Goal: Information Seeking & Learning: Learn about a topic

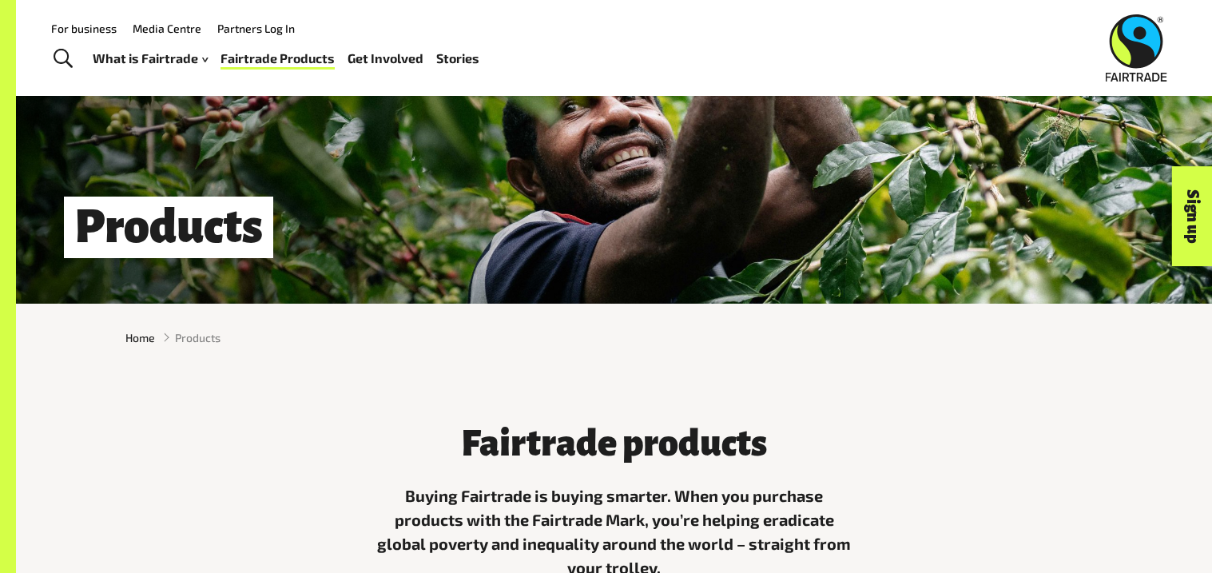
scroll to position [177, 0]
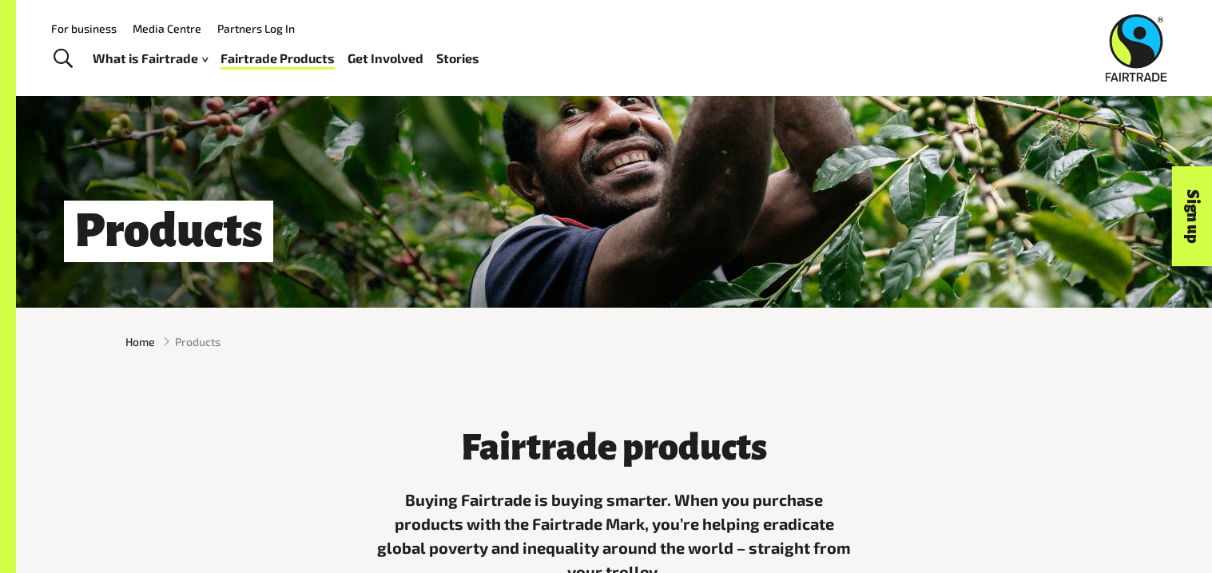
click at [65, 53] on span "Toggle Search" at bounding box center [63, 59] width 19 height 21
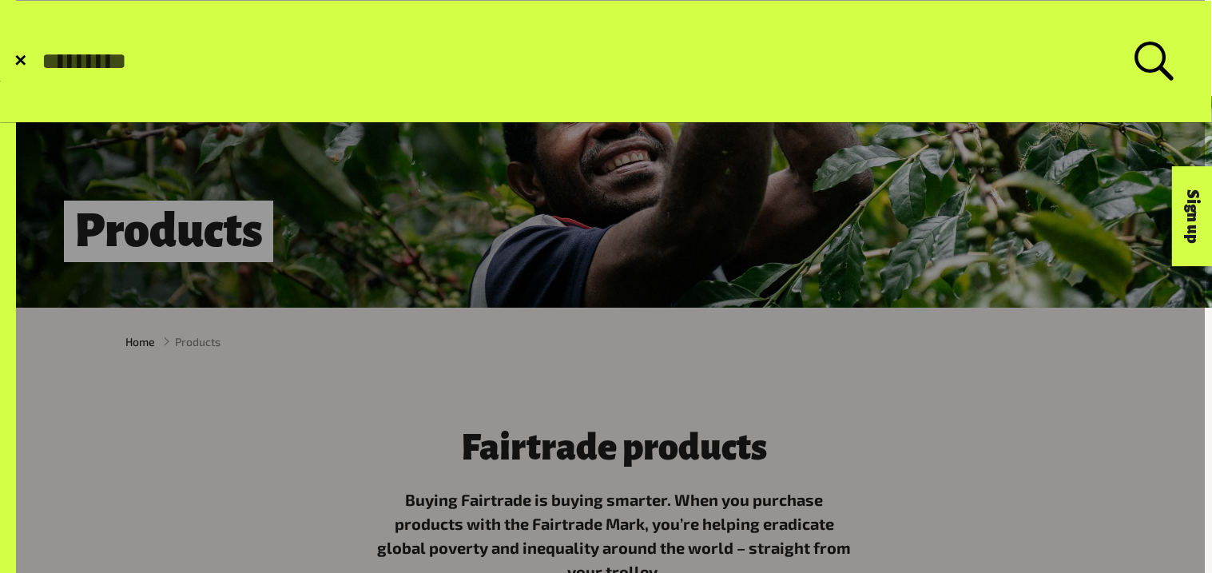
click at [1171, 51] on label "Search for:" at bounding box center [606, 62] width 1133 height 40
click at [1134, 51] on input "Search for:" at bounding box center [587, 61] width 1094 height 27
click at [1118, 70] on input "Search for:" at bounding box center [587, 61] width 1094 height 27
click at [1141, 22] on form "✕ Search for:" at bounding box center [606, 61] width 1210 height 121
click at [1149, 59] on label "Search for:" at bounding box center [606, 62] width 1133 height 40
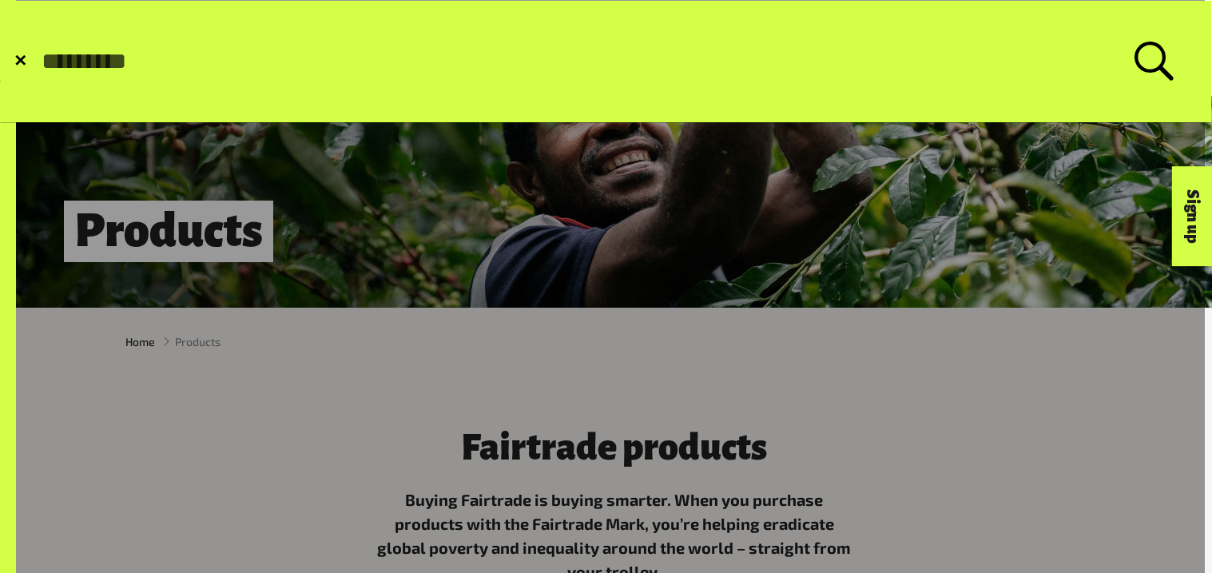
click at [1134, 59] on input "Search for:" at bounding box center [587, 61] width 1094 height 27
click at [1141, 64] on label "Search for:" at bounding box center [606, 62] width 1133 height 40
click at [1134, 64] on input "Search for:" at bounding box center [587, 61] width 1094 height 27
click at [1128, 64] on input "Search for:" at bounding box center [587, 61] width 1094 height 27
click at [844, 81] on form "✕ Search for:" at bounding box center [606, 61] width 1210 height 121
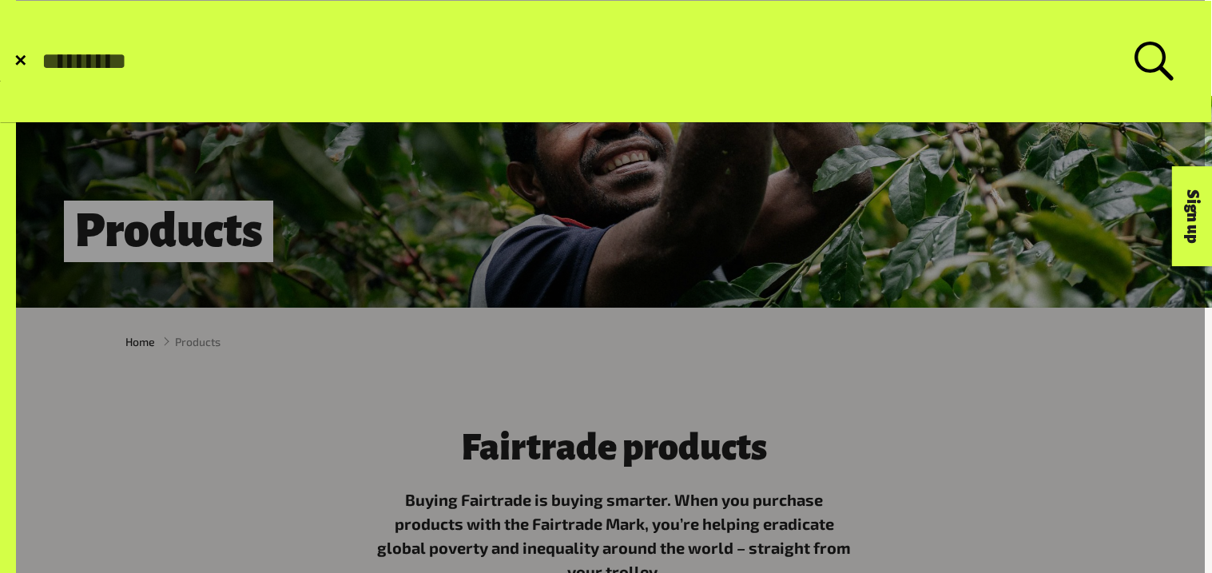
click at [42, 66] on input "Search for:" at bounding box center [587, 61] width 1094 height 27
type input "***"
click at [39, 62] on button "Submit Search" at bounding box center [39, 62] width 1 height 1
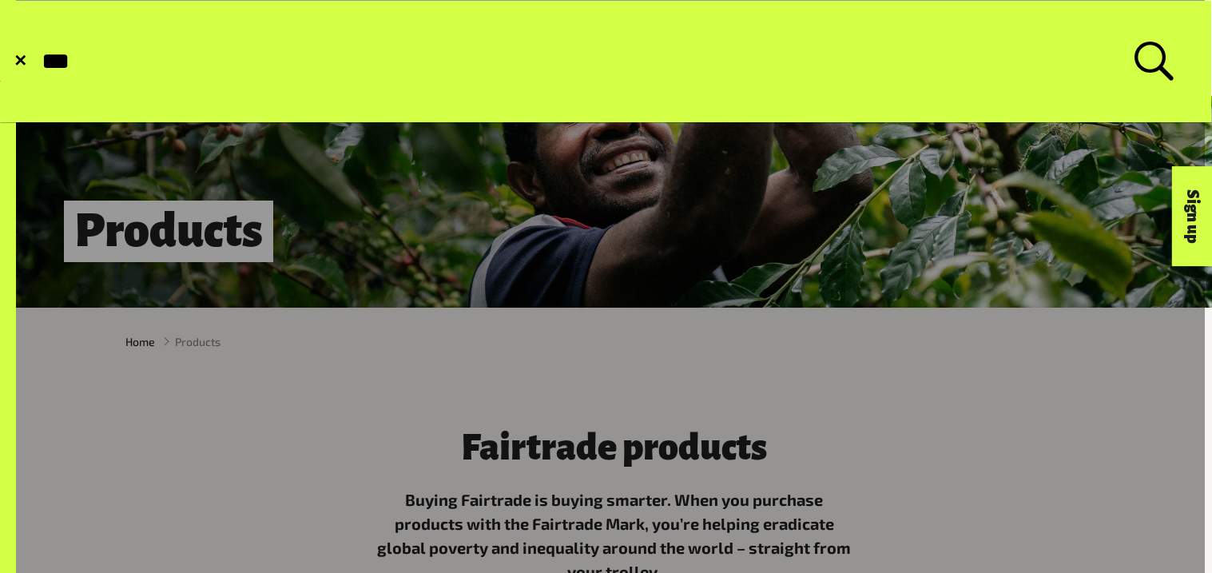
click at [39, 62] on button "Submit Search" at bounding box center [39, 62] width 1 height 1
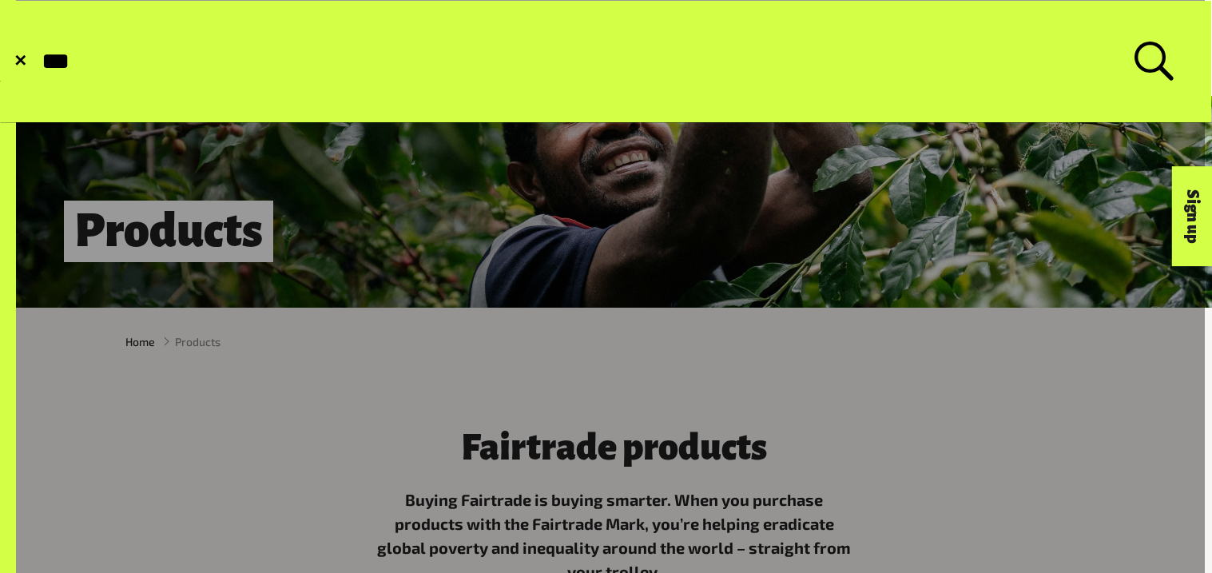
click at [39, 62] on button "Submit Search" at bounding box center [39, 62] width 1 height 1
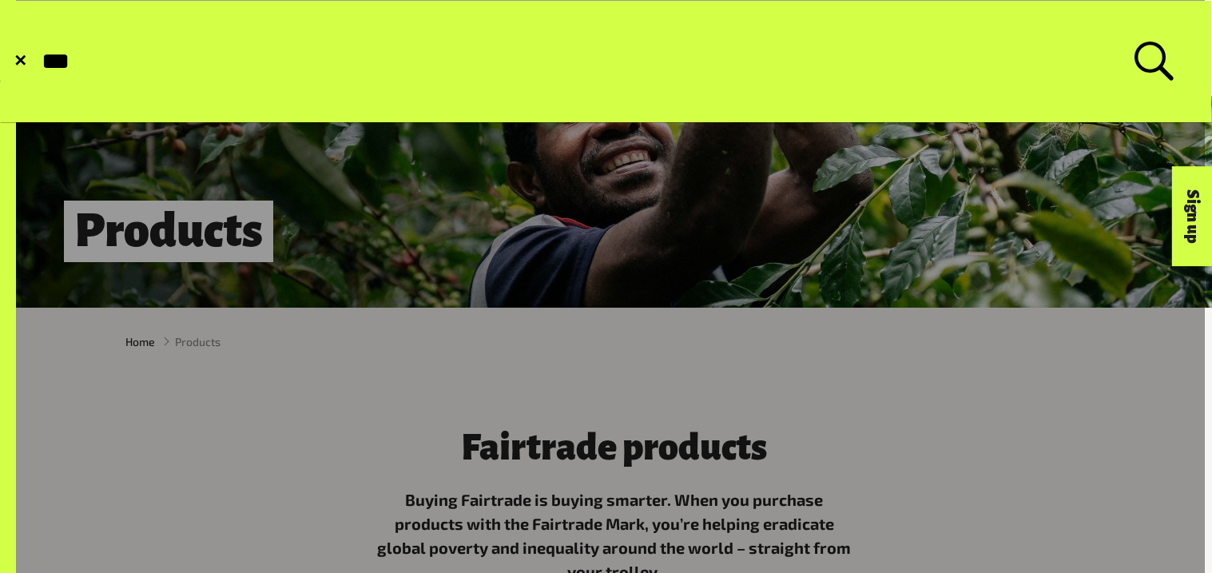
click at [39, 62] on button "Submit Search" at bounding box center [39, 62] width 1 height 1
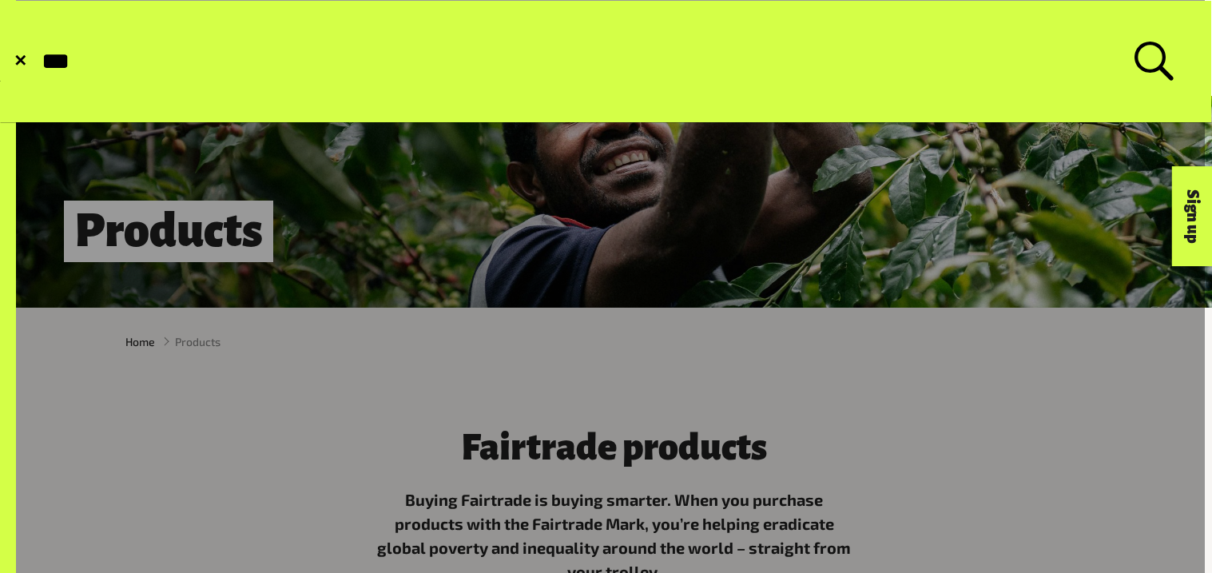
click at [39, 62] on button "Submit Search" at bounding box center [39, 62] width 1 height 1
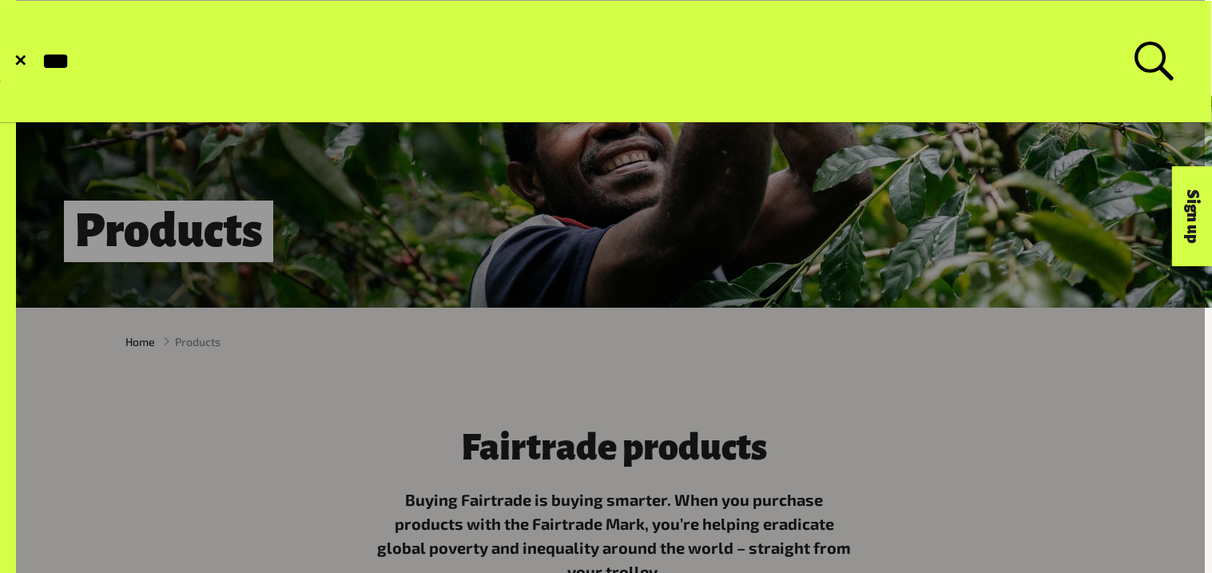
click at [39, 62] on button "Submit Search" at bounding box center [39, 62] width 1 height 1
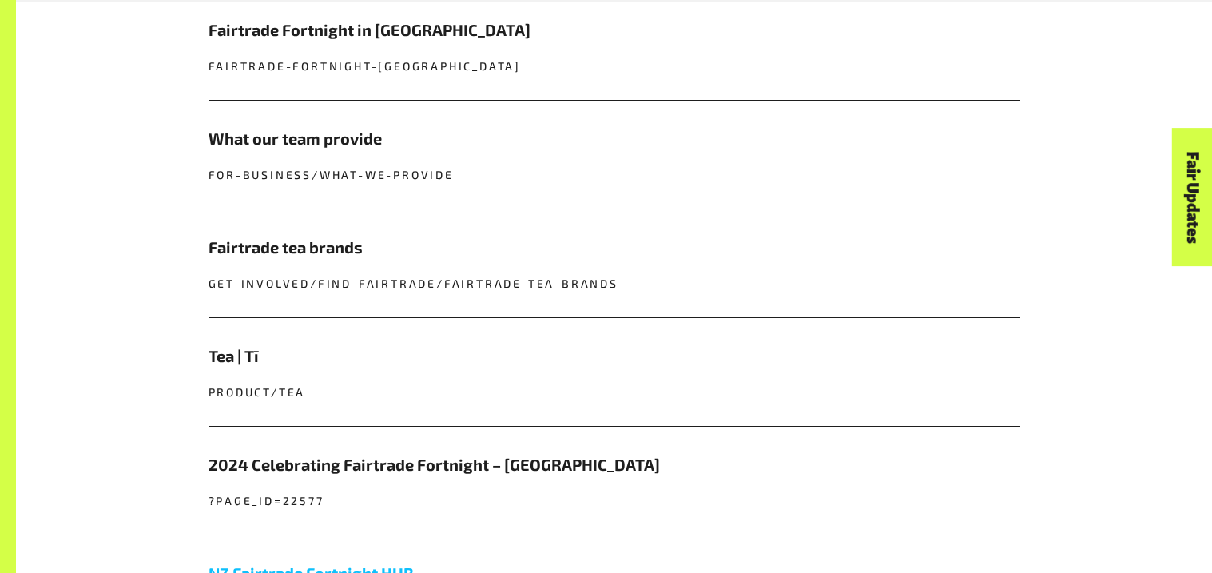
scroll to position [879, 0]
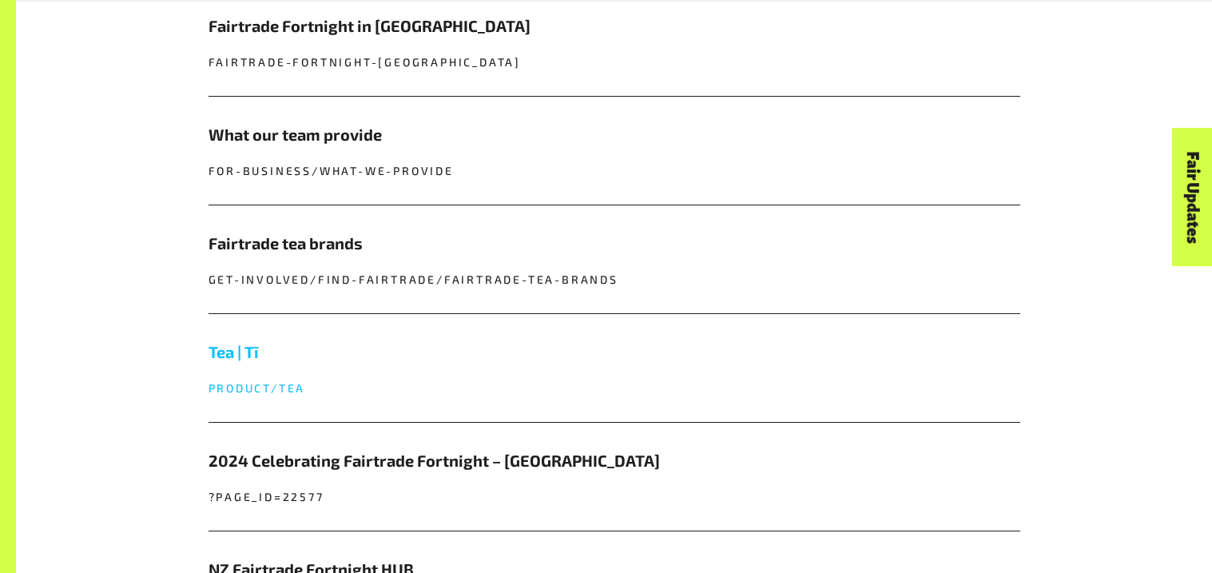
click at [224, 340] on h5 "Tea | Tī" at bounding box center [614, 351] width 812 height 24
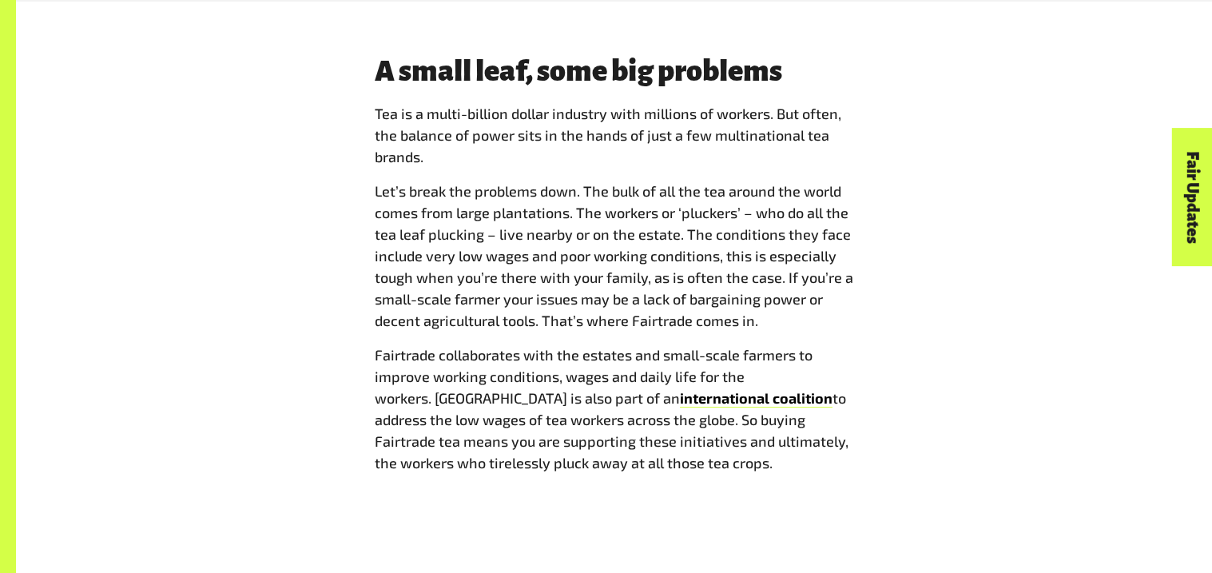
scroll to position [1334, 0]
